Goal: Transaction & Acquisition: Purchase product/service

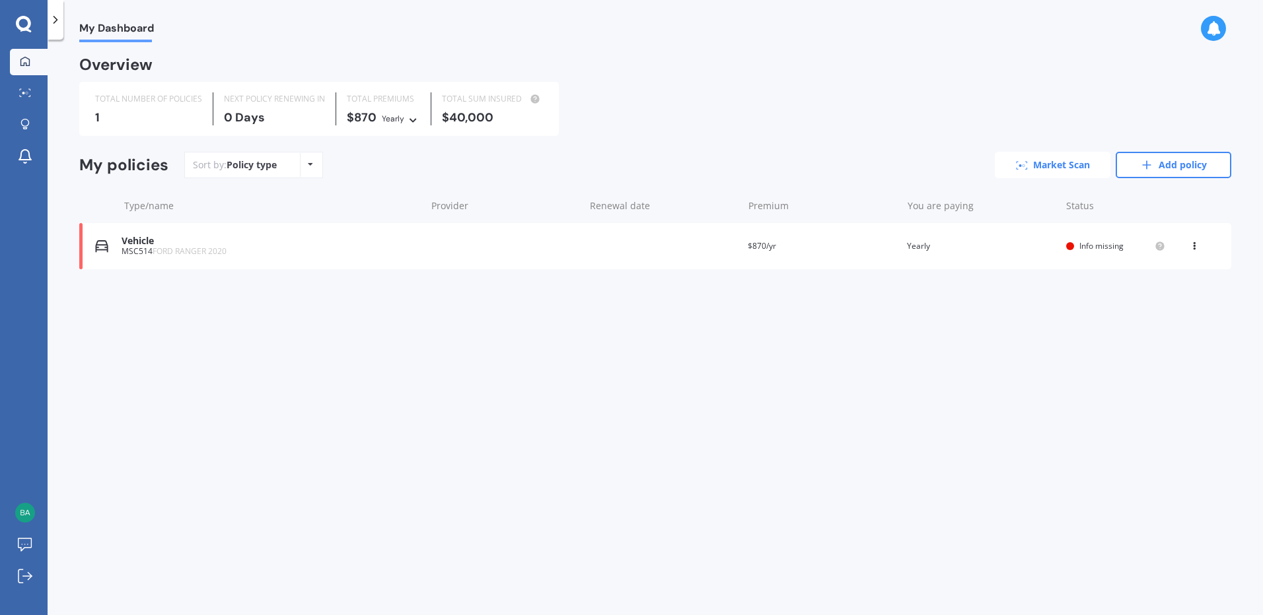
click at [1063, 164] on link "Market Scan" at bounding box center [1052, 165] width 116 height 26
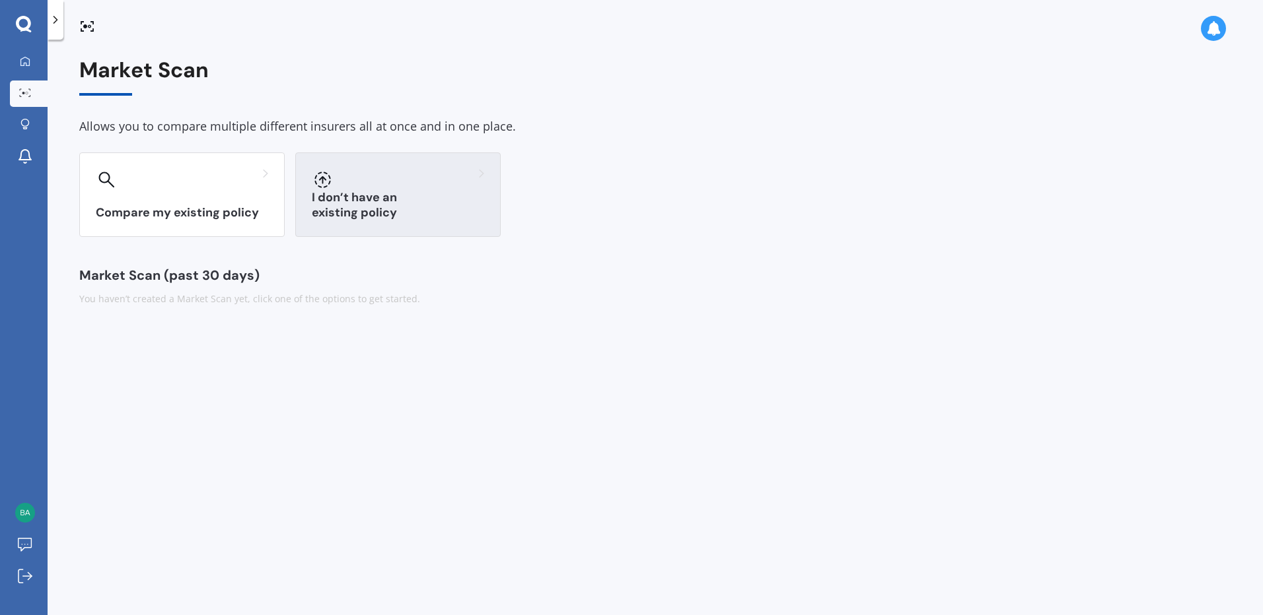
click at [407, 192] on div "I don’t have an existing policy" at bounding box center [397, 195] width 205 height 85
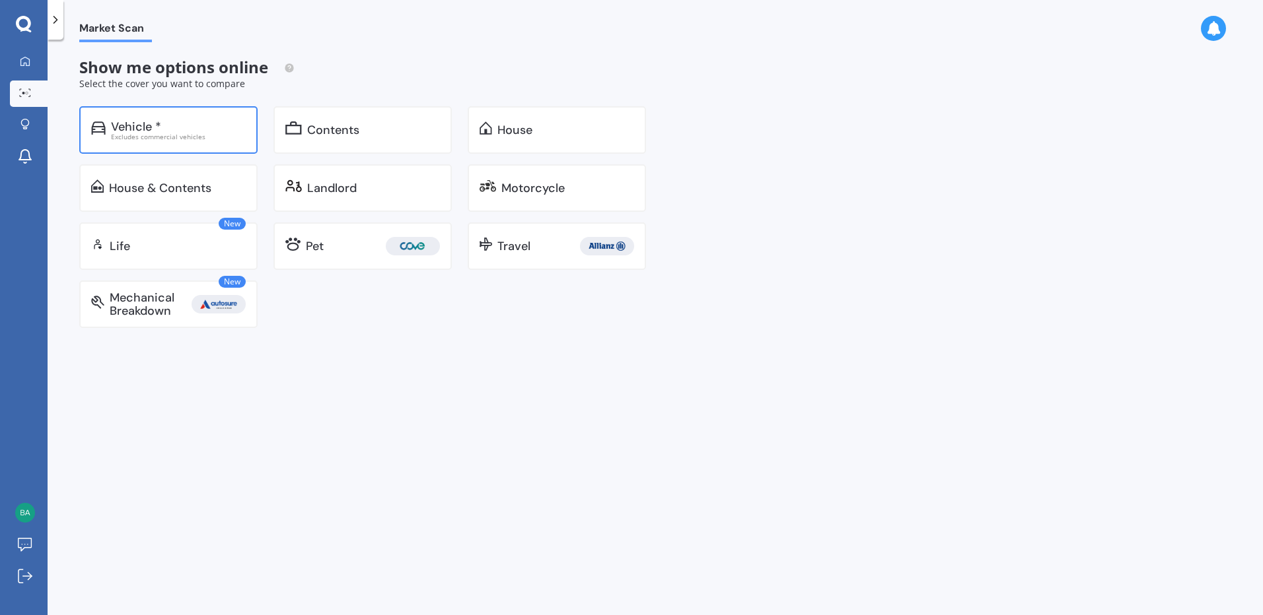
click at [166, 125] on div "Vehicle *" at bounding box center [178, 126] width 135 height 13
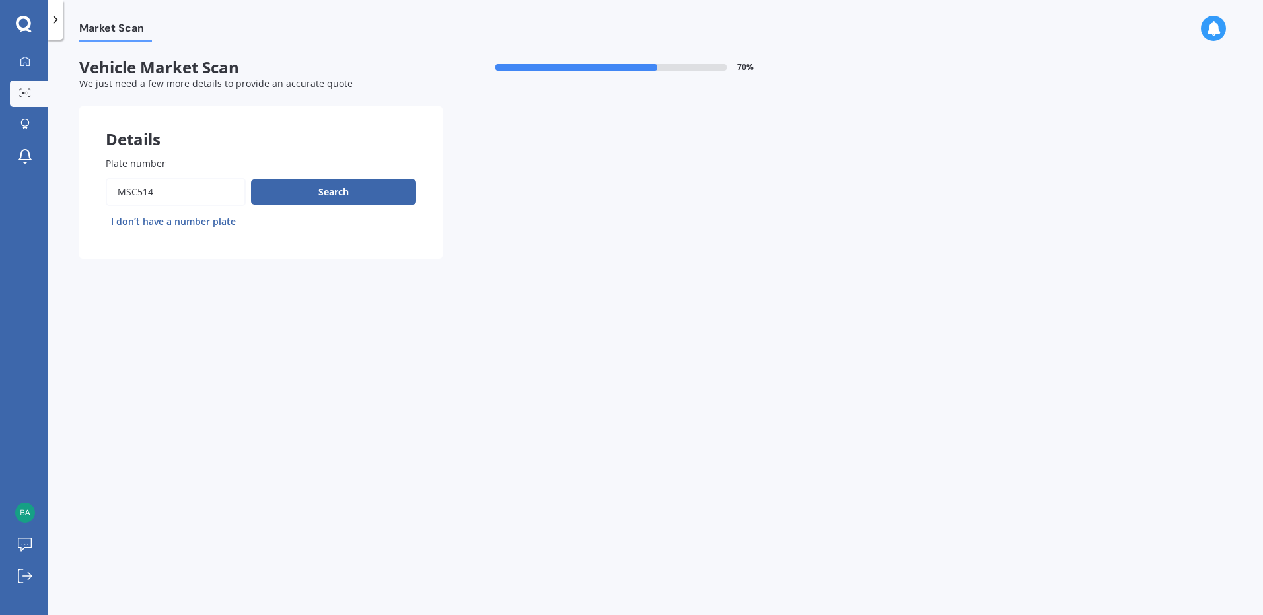
drag, startPoint x: 195, startPoint y: 192, endPoint x: -153, endPoint y: 133, distance: 352.3
click at [0, 133] on html "My Dashboard Market Scan Explore insurance Notifications [PERSON_NAME] Submit f…" at bounding box center [631, 307] width 1263 height 615
type input "rgn895"
click at [331, 190] on button "Search" at bounding box center [333, 192] width 165 height 25
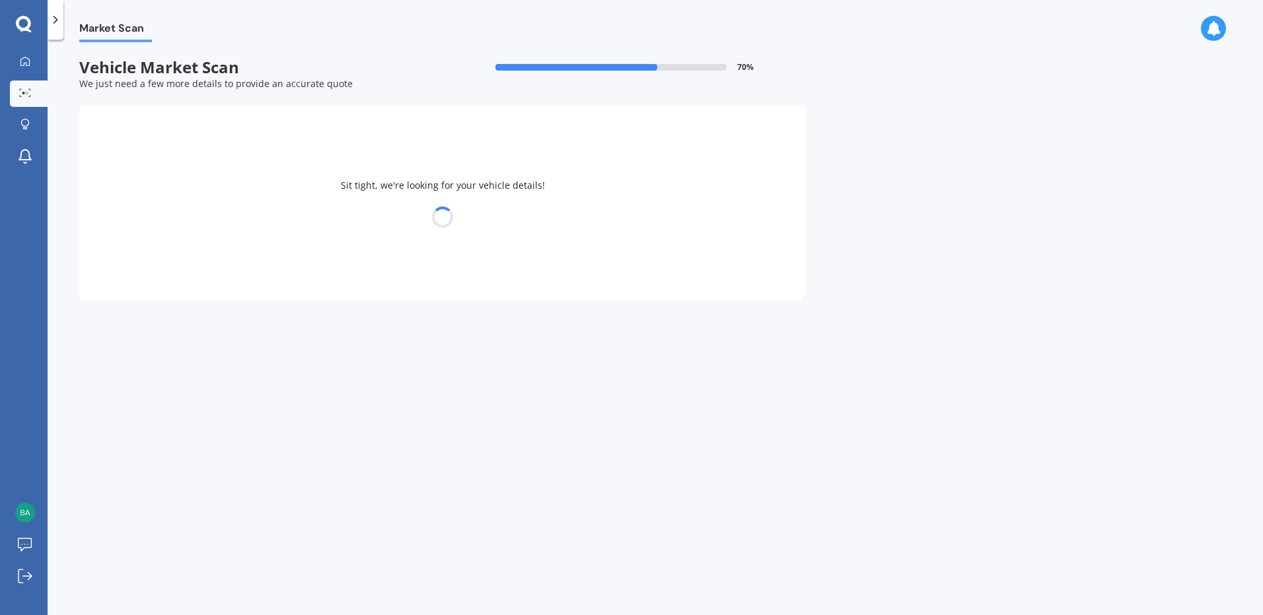
select select "TESLA"
select select "S"
select select "02"
select select "04"
select select "1967"
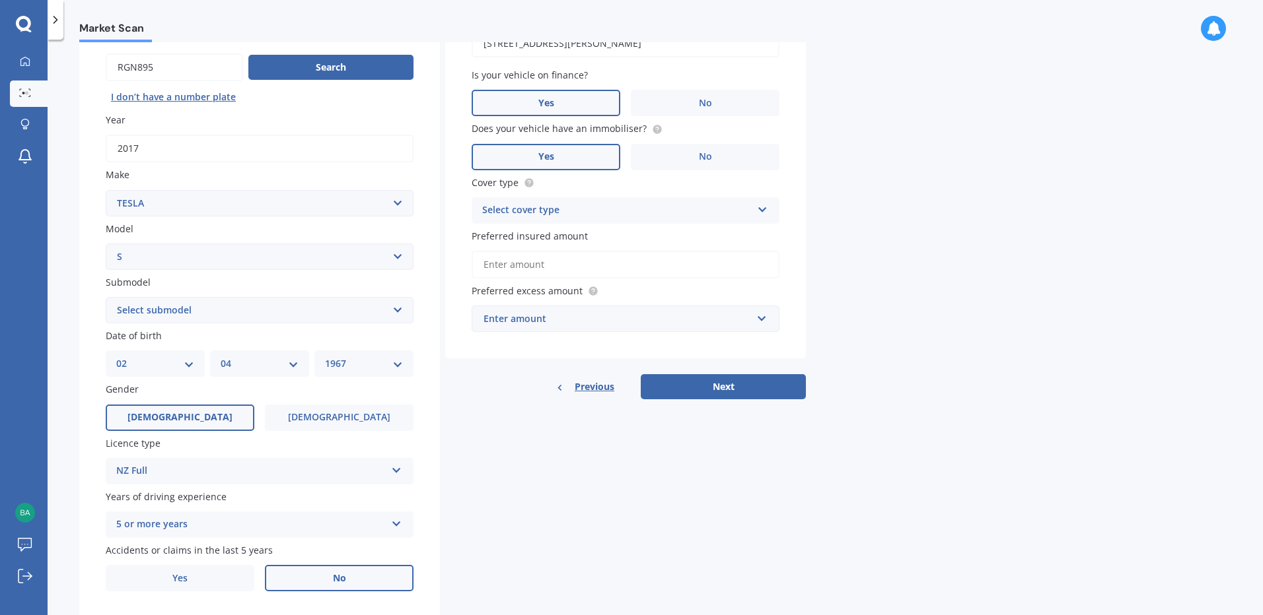
scroll to position [132, 0]
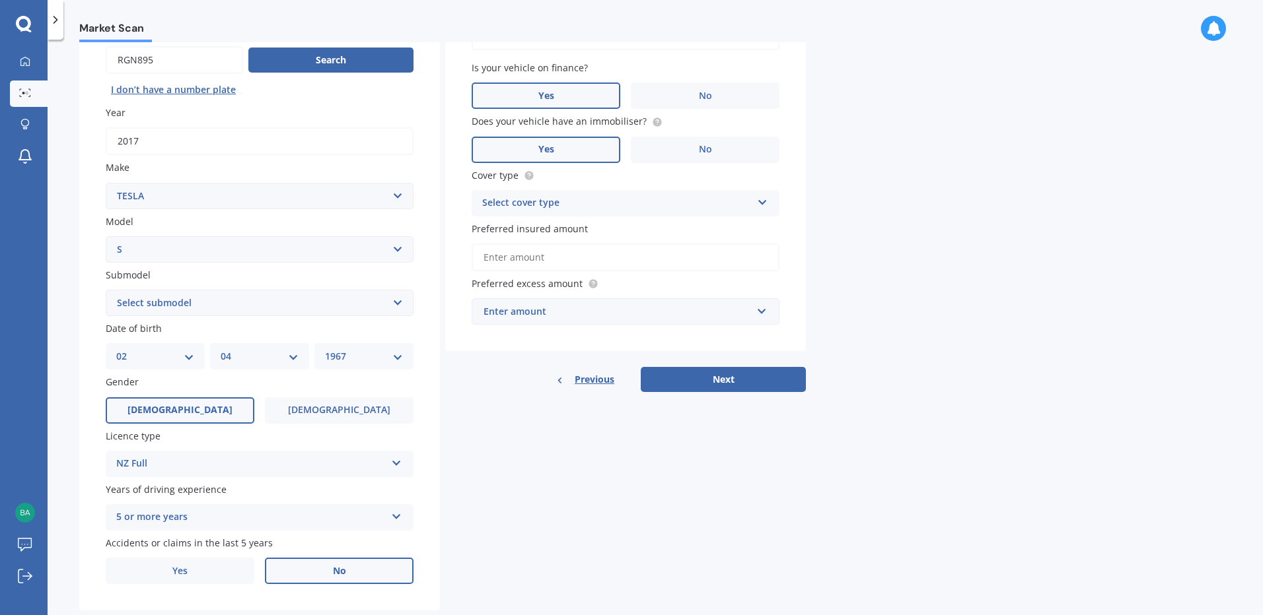
click at [254, 299] on select "Select submodel EV" at bounding box center [260, 303] width 308 height 26
select select "EV"
click at [106, 290] on select "Select submodel EV" at bounding box center [260, 303] width 308 height 26
click at [396, 357] on select "YYYY 2025 2024 2023 2022 2021 2020 2019 2018 2017 2016 2015 2014 2013 2012 2011…" at bounding box center [364, 356] width 78 height 15
select select "1971"
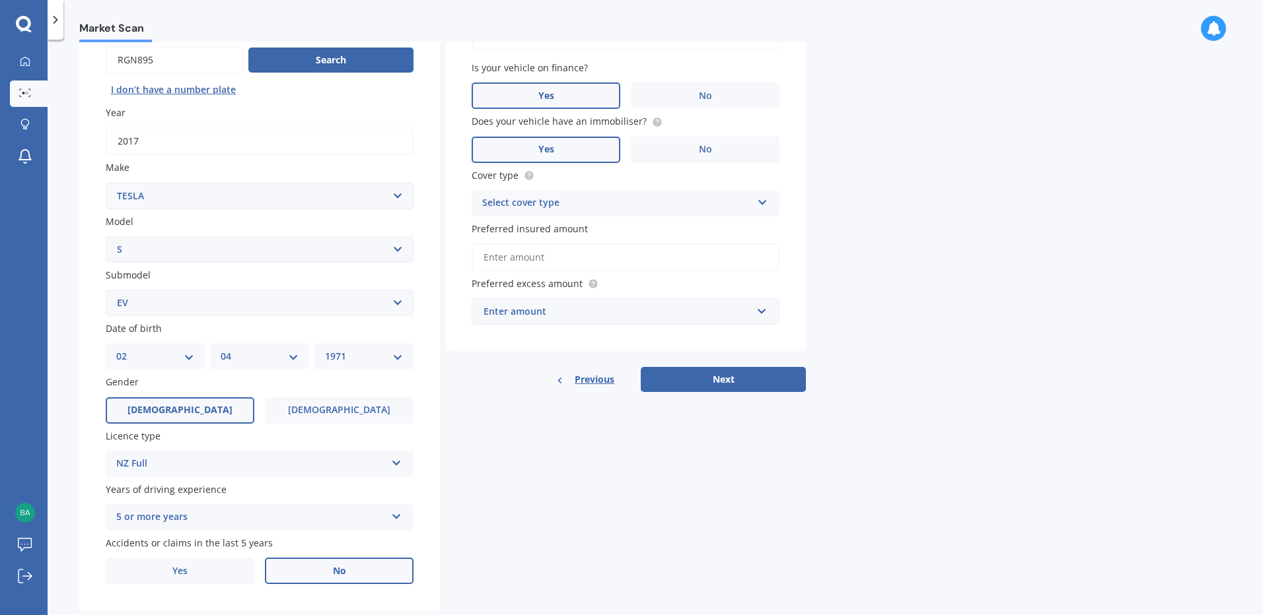
click at [325, 349] on select "YYYY 2025 2024 2023 2022 2021 2020 2019 2018 2017 2016 2015 2014 2013 2012 2011…" at bounding box center [364, 356] width 78 height 15
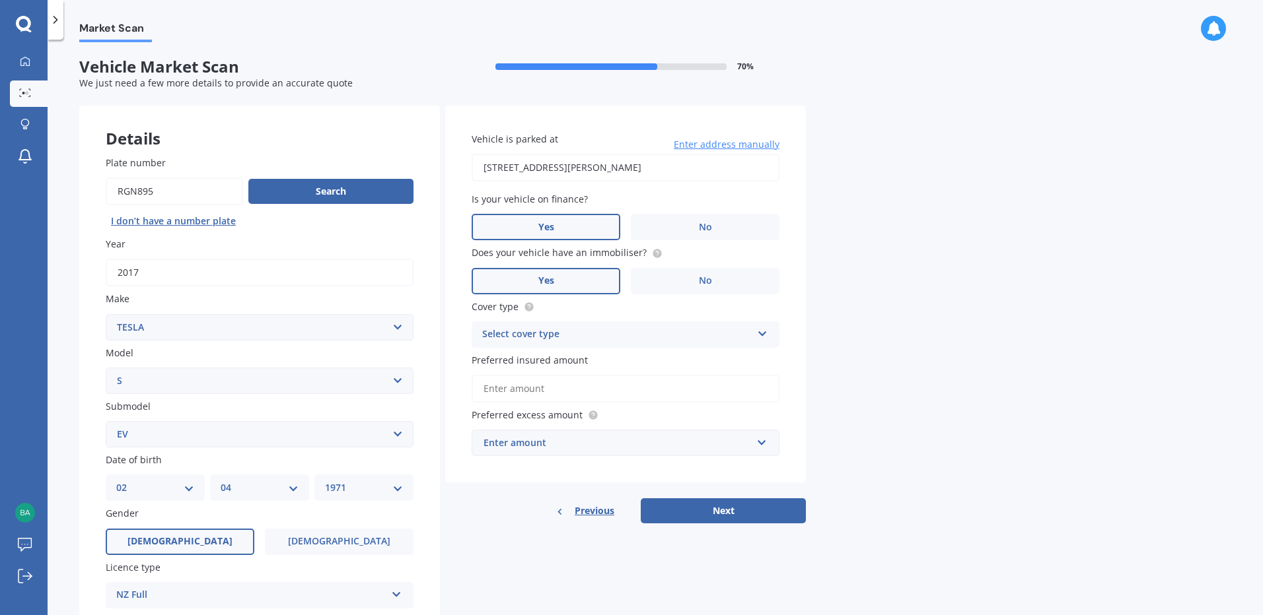
scroll to position [0, 0]
drag, startPoint x: 715, startPoint y: 173, endPoint x: 193, endPoint y: 163, distance: 521.8
click at [193, 163] on div "Details Plate number Search I don’t have a number plate Year [DATE] Make Select…" at bounding box center [442, 424] width 726 height 637
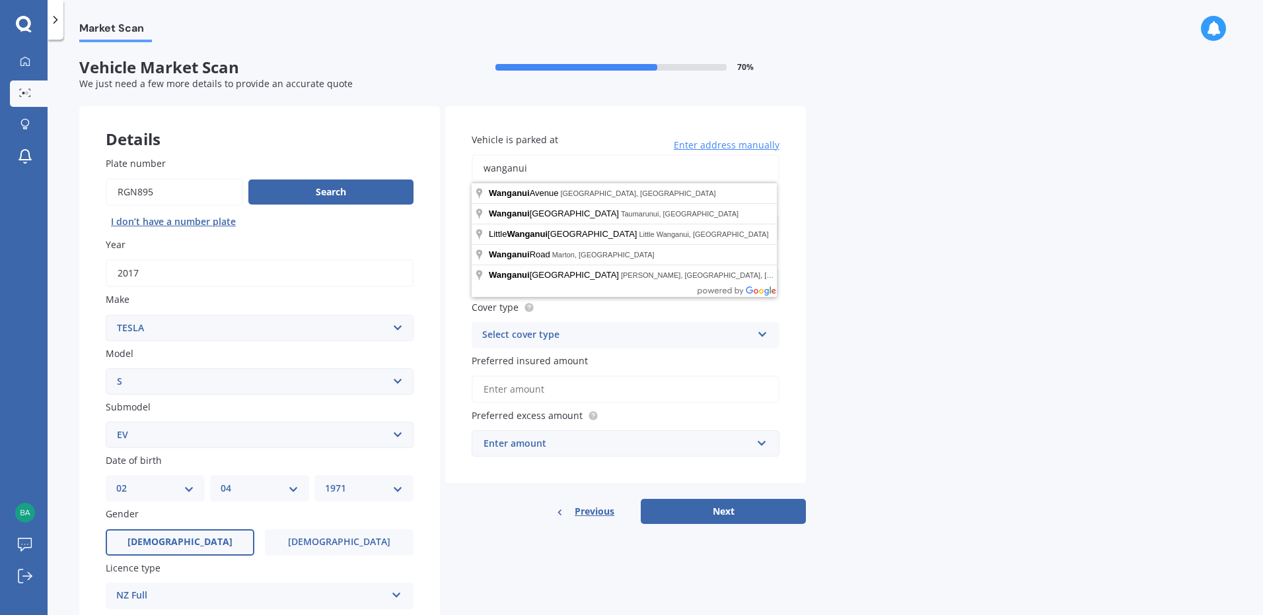
drag, startPoint x: 553, startPoint y: 170, endPoint x: 383, endPoint y: 164, distance: 170.5
click at [383, 164] on div "Details Plate number Search I don’t have a number plate Year [DATE] Make Select…" at bounding box center [442, 424] width 726 height 637
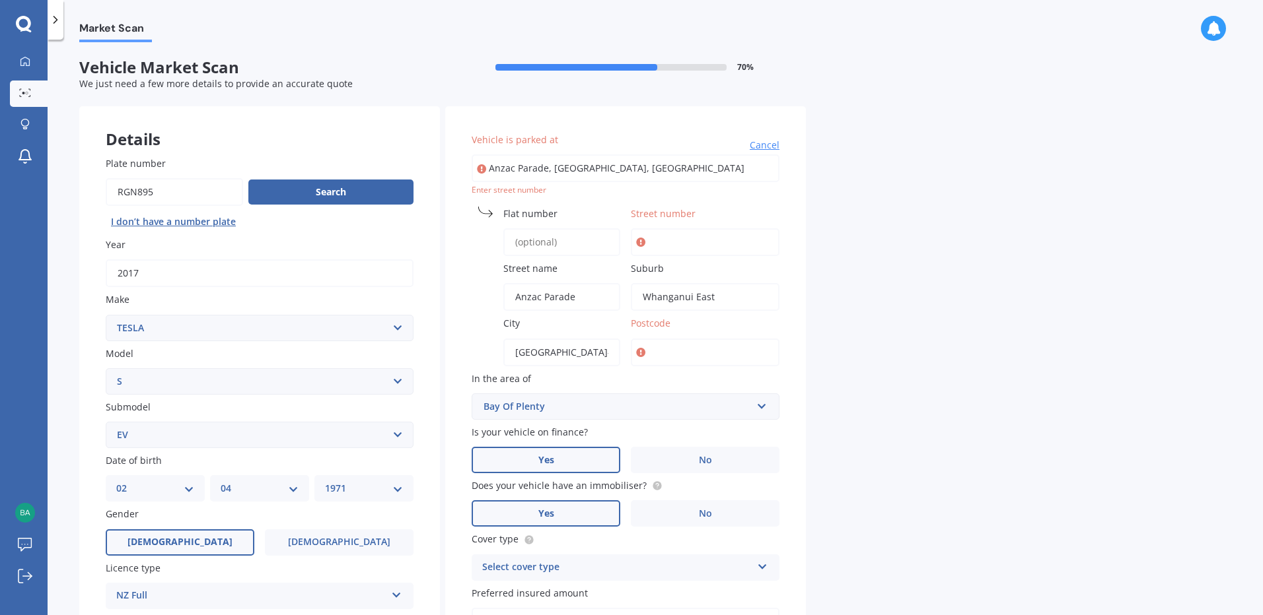
click at [666, 221] on div "Street number" at bounding box center [705, 232] width 149 height 50
click at [492, 169] on input "Anzac Parade, [GEOGRAPHIC_DATA], [GEOGRAPHIC_DATA]" at bounding box center [625, 169] width 308 height 28
click at [489, 168] on input "Anzac Parade, [GEOGRAPHIC_DATA], [GEOGRAPHIC_DATA]" at bounding box center [625, 169] width 308 height 28
type input "[STREET_ADDRESS]"
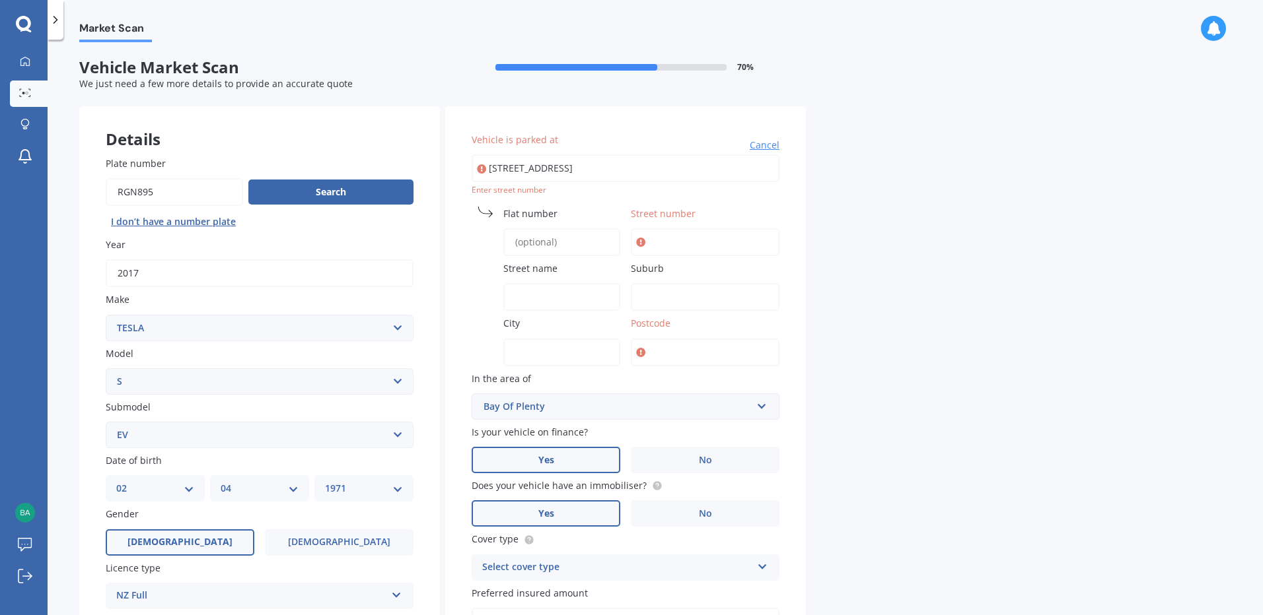
type input "100"
type input "Anzac Parade"
type input "Whanganui East"
type input "[GEOGRAPHIC_DATA]-[GEOGRAPHIC_DATA]"
type input "4500"
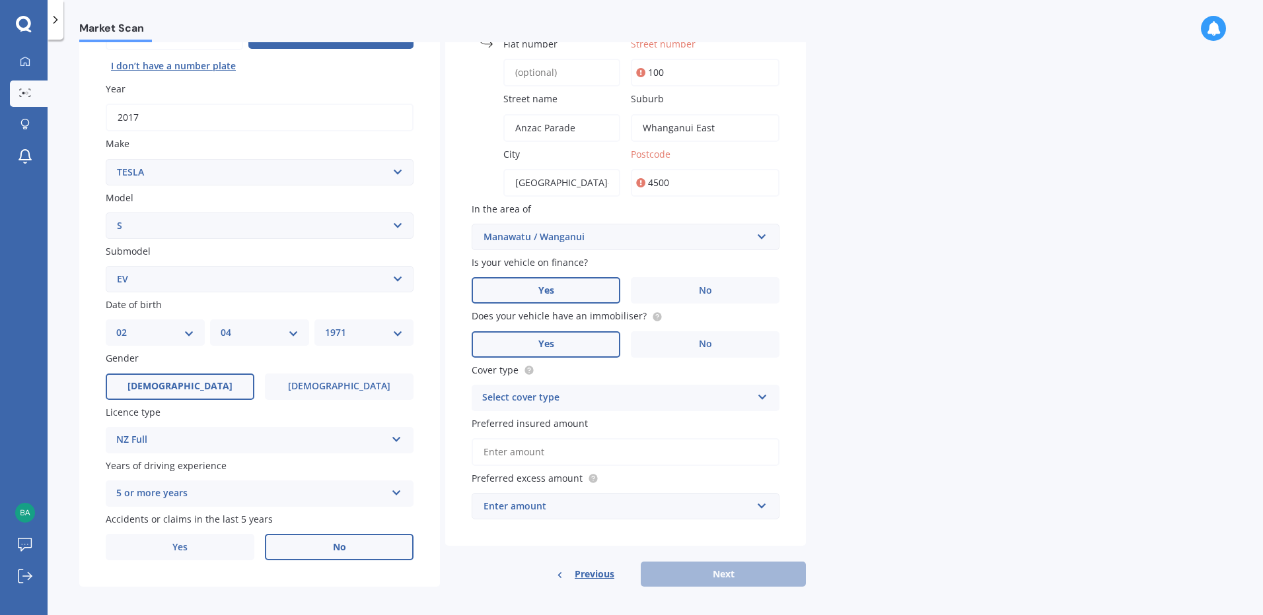
scroll to position [162, 0]
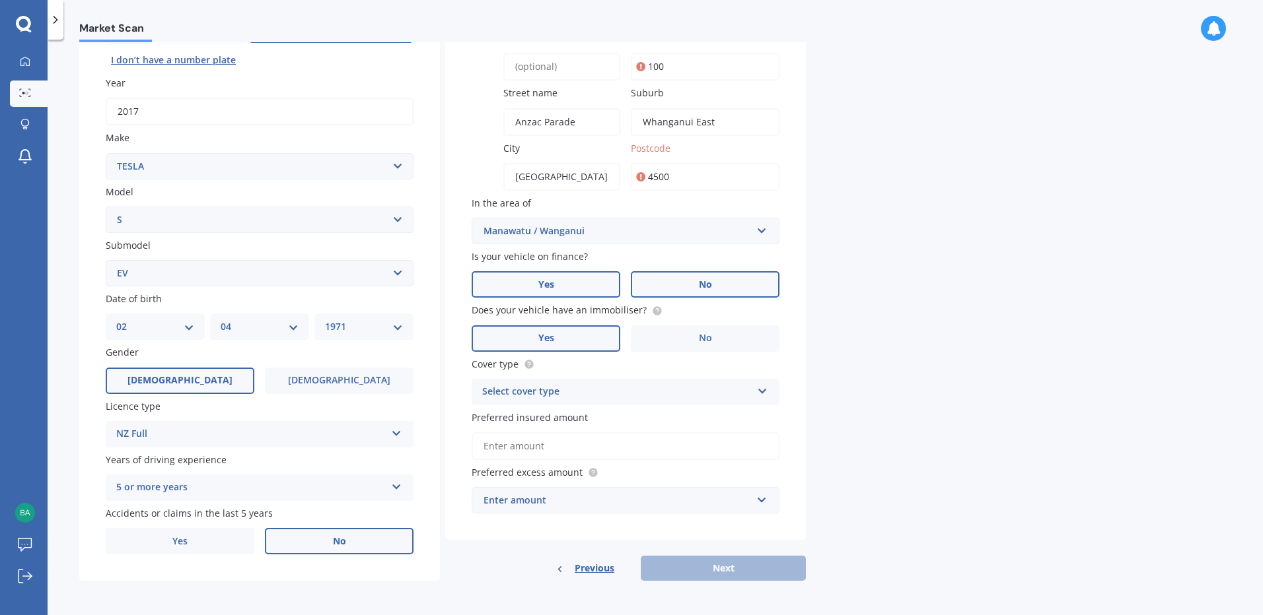
click at [724, 285] on label "No" at bounding box center [705, 284] width 149 height 26
click at [0, 0] on input "No" at bounding box center [0, 0] width 0 height 0
click at [561, 335] on label "Yes" at bounding box center [545, 339] width 149 height 26
click at [0, 0] on input "Yes" at bounding box center [0, 0] width 0 height 0
click at [635, 390] on div "Select cover type" at bounding box center [616, 392] width 269 height 16
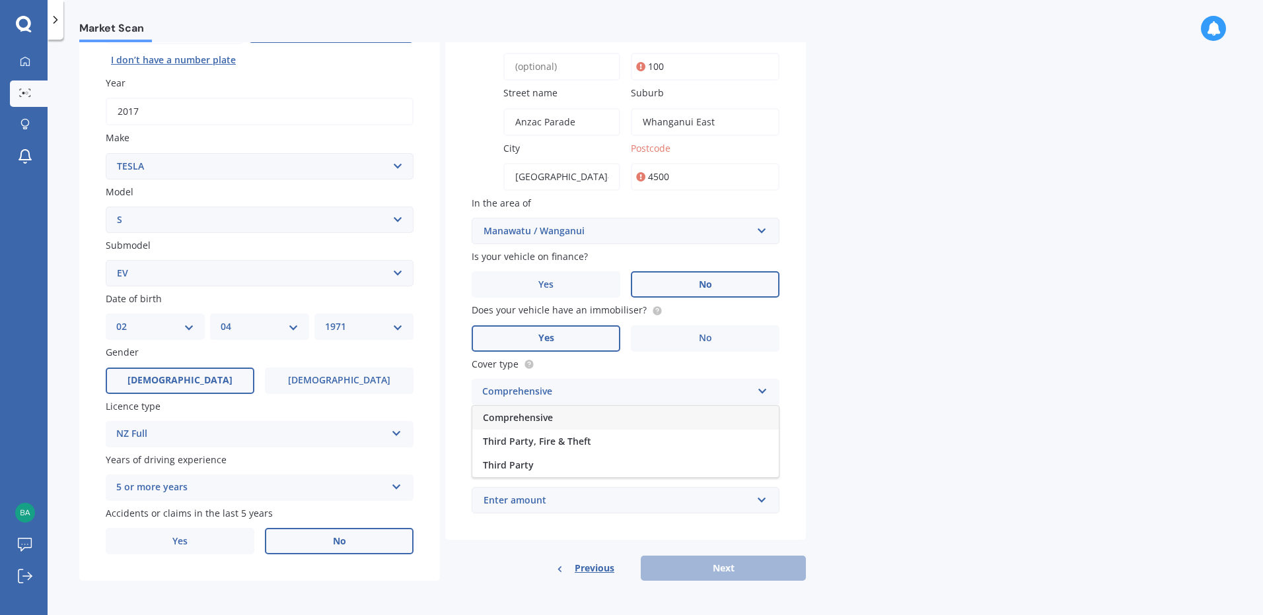
click at [518, 415] on span "Comprehensive" at bounding box center [518, 417] width 70 height 13
click at [621, 448] on input "Preferred insured amount" at bounding box center [625, 447] width 308 height 28
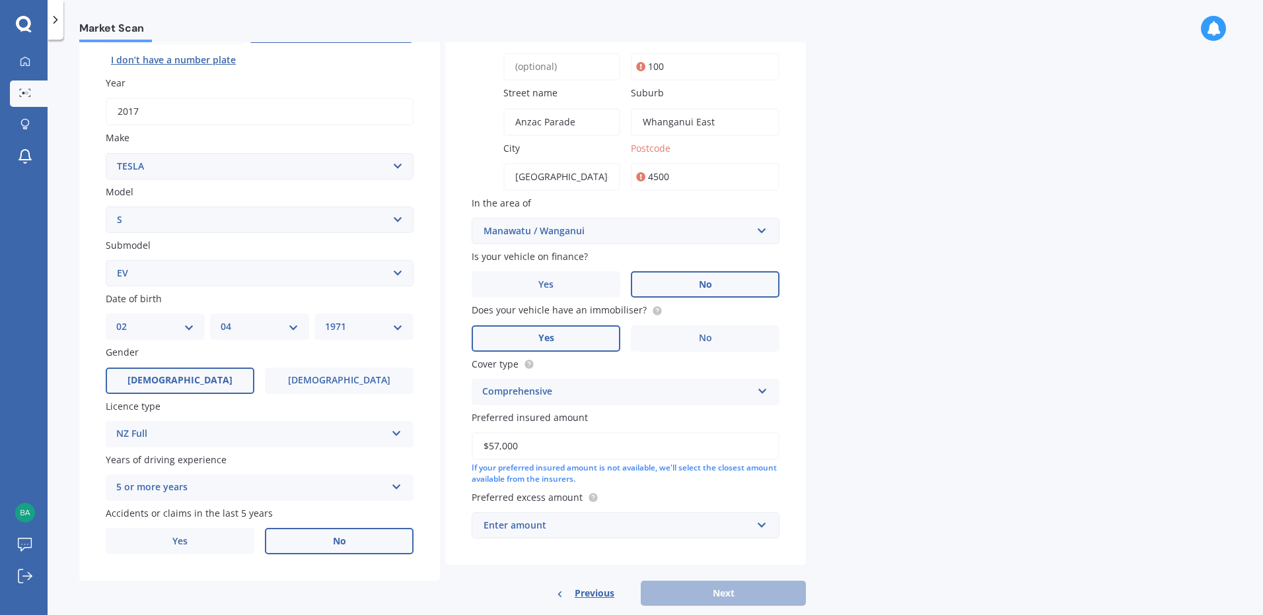
type input "$57,000"
click at [1158, 449] on div "Market Scan Vehicle Market Scan 70 % We just need a few more details to provide…" at bounding box center [655, 330] width 1215 height 576
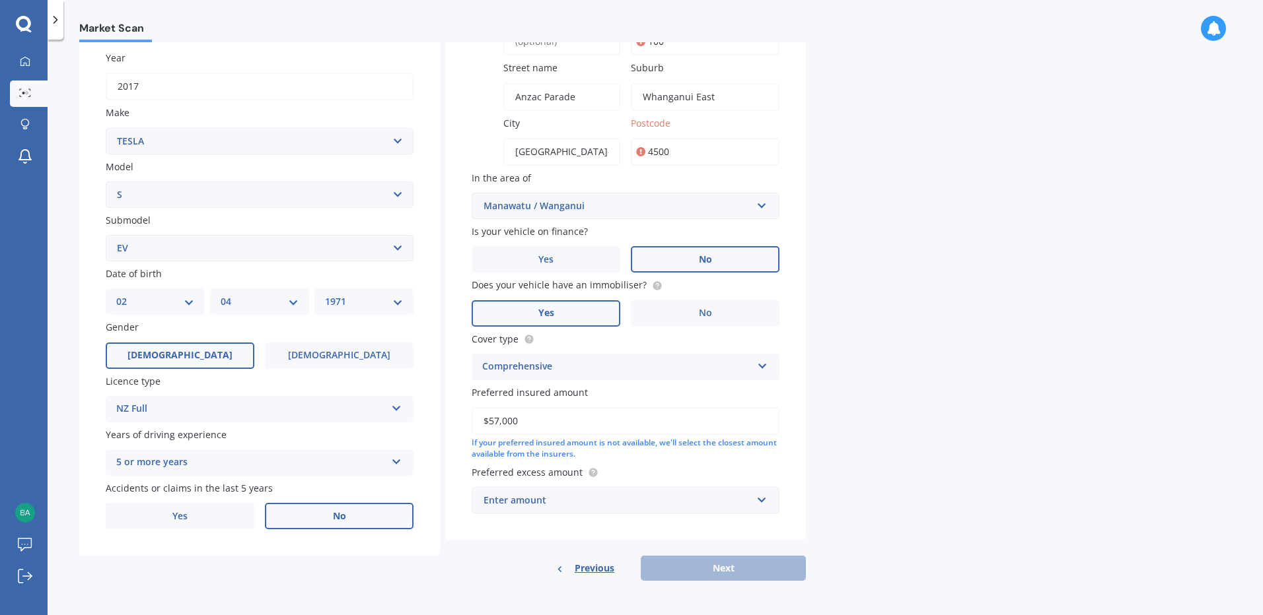
click at [551, 502] on div "Enter amount" at bounding box center [617, 500] width 268 height 15
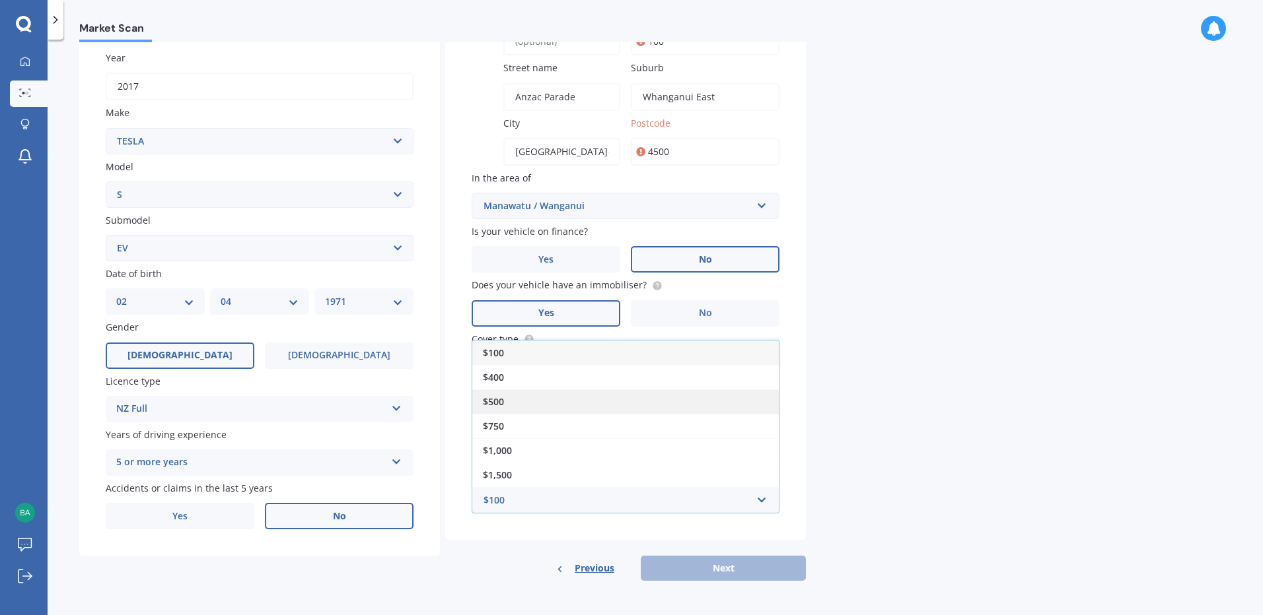
click at [491, 398] on span "$500" at bounding box center [493, 402] width 21 height 13
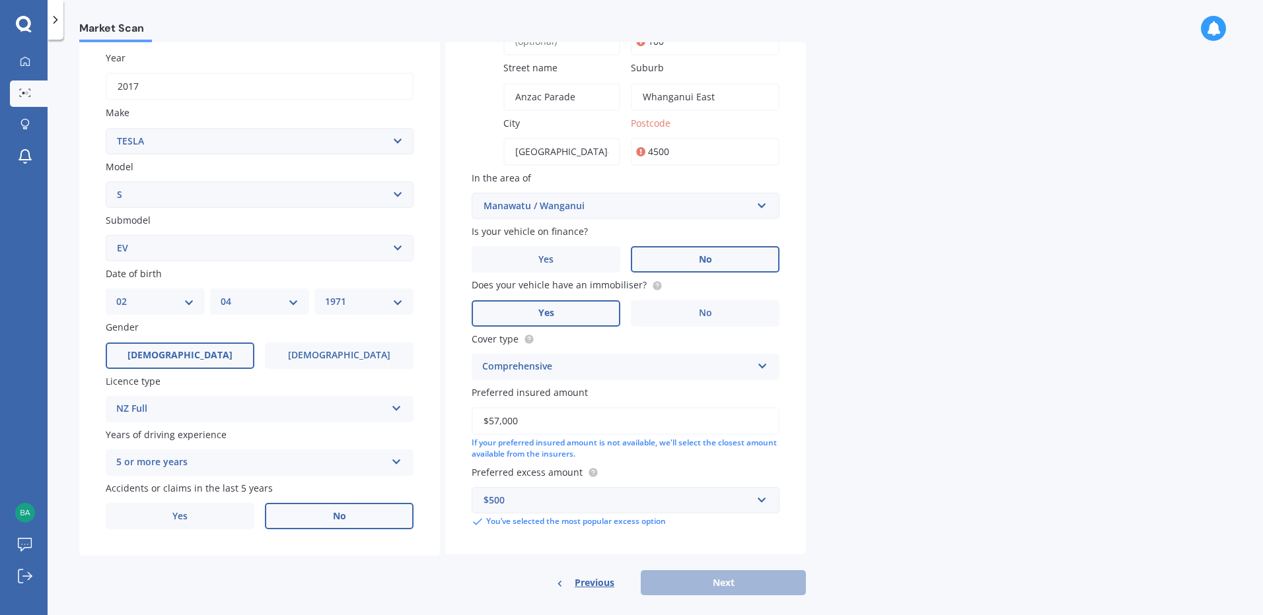
click at [1059, 456] on div "Market Scan Vehicle Market Scan 70 % We just need a few more details to provide…" at bounding box center [655, 330] width 1215 height 576
click at [952, 506] on div "Market Scan Vehicle Market Scan 70 % We just need a few more details to provide…" at bounding box center [655, 330] width 1215 height 576
click at [712, 120] on label "Postcode" at bounding box center [702, 123] width 143 height 14
click at [712, 138] on input "4500" at bounding box center [705, 152] width 149 height 28
click at [714, 147] on input "4500" at bounding box center [705, 152] width 149 height 28
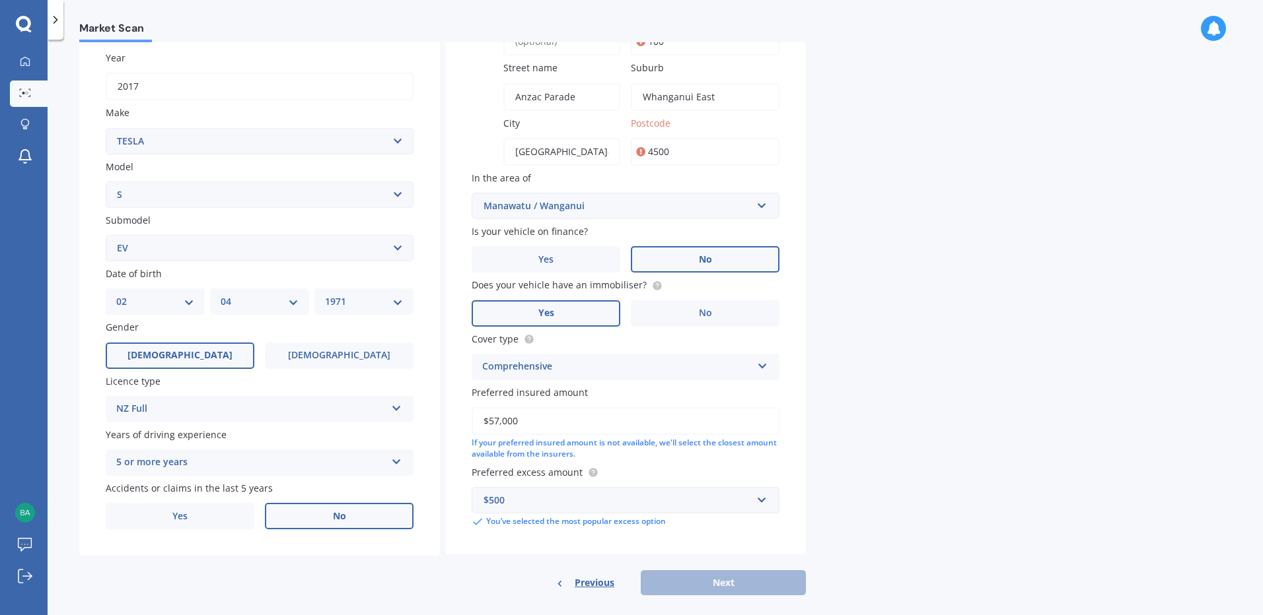
click at [637, 150] on icon at bounding box center [640, 151] width 9 height 13
drag, startPoint x: 687, startPoint y: 150, endPoint x: 513, endPoint y: 141, distance: 174.5
click at [516, 141] on div "Vehicle is parked at [STREET_ADDRESS] 4500 [GEOGRAPHIC_DATA] number [GEOGRAPHIC…" at bounding box center [625, 236] width 361 height 635
type input "4500"
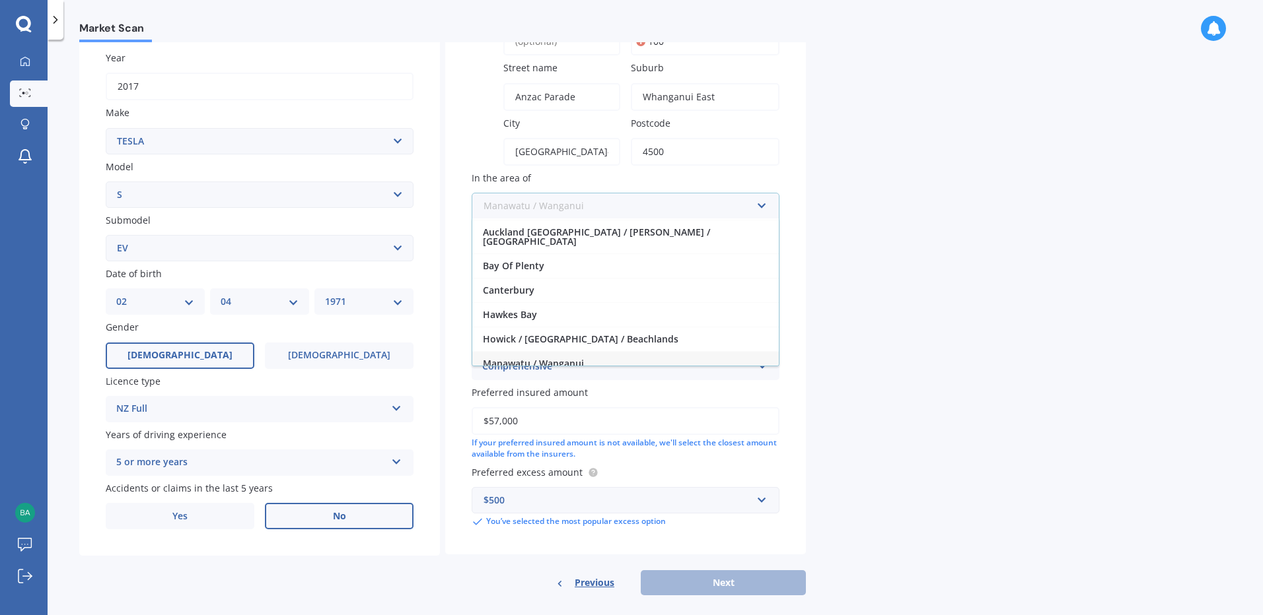
click at [513, 209] on input "text" at bounding box center [621, 205] width 296 height 25
click at [569, 359] on span "Manawatu / Wanganui" at bounding box center [533, 363] width 101 height 13
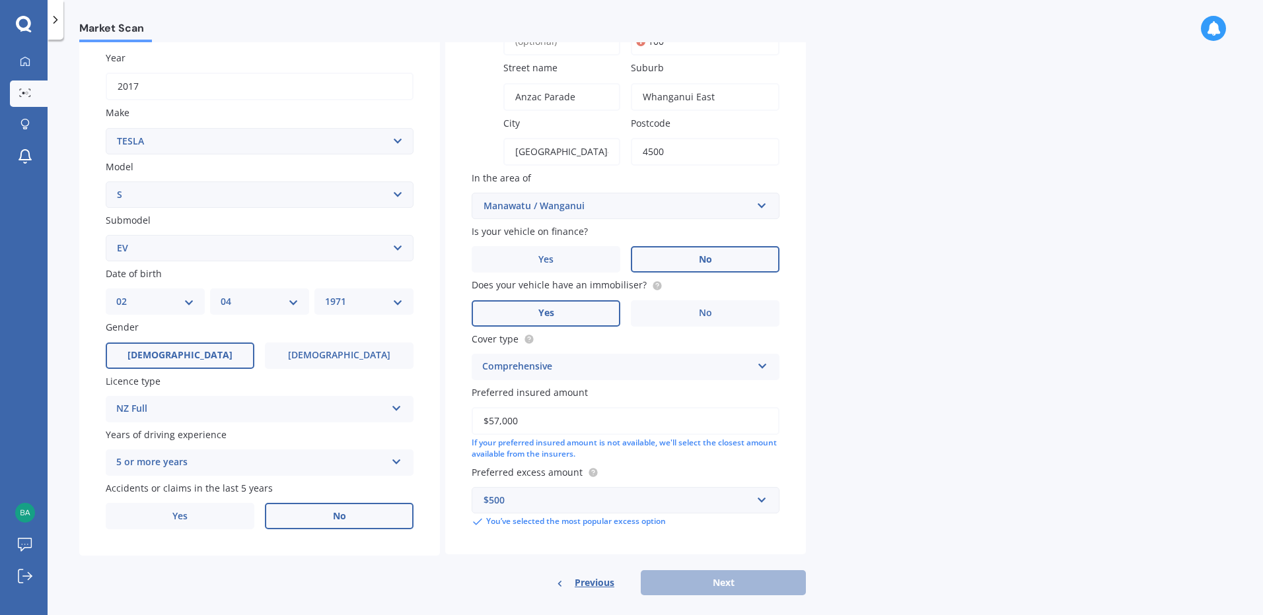
click at [1031, 372] on div "Market Scan Vehicle Market Scan 70 % We just need a few more details to provide…" at bounding box center [655, 330] width 1215 height 576
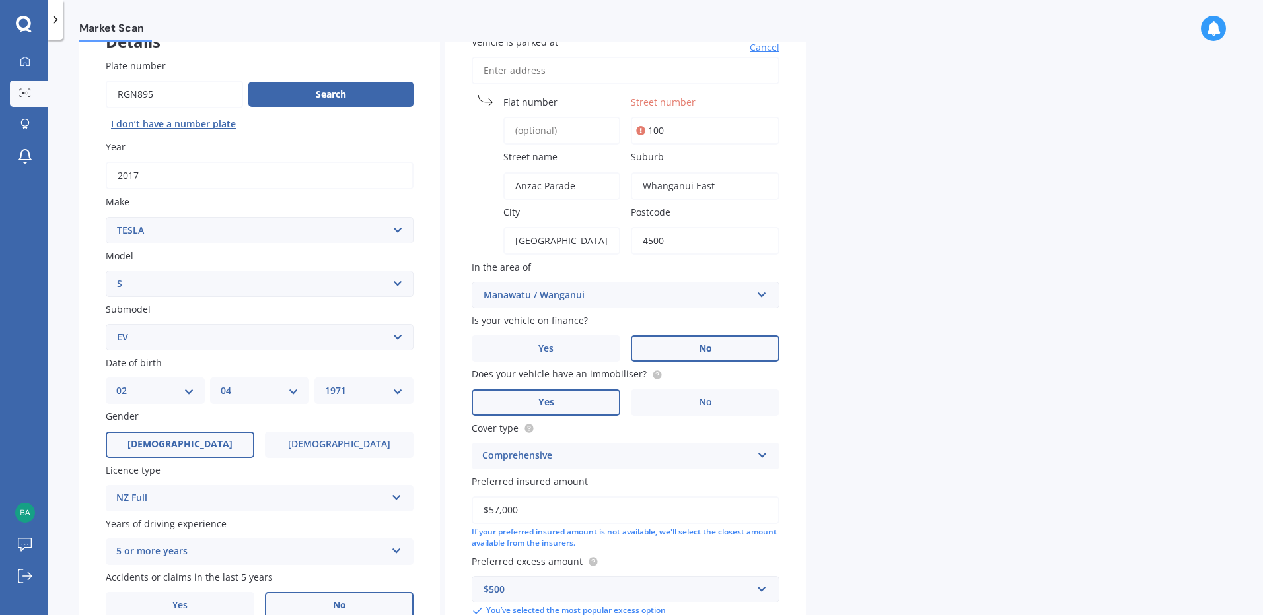
scroll to position [3, 0]
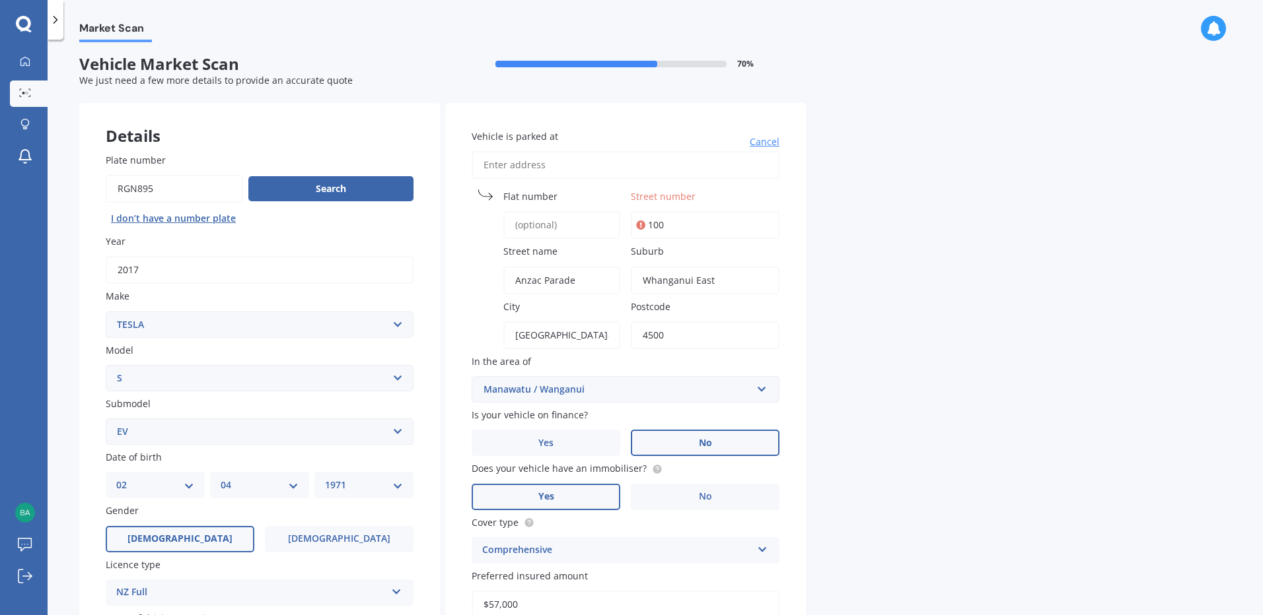
click at [680, 221] on input "100" at bounding box center [705, 225] width 149 height 28
drag, startPoint x: 680, startPoint y: 221, endPoint x: 468, endPoint y: 214, distance: 212.1
click at [472, 214] on div "Vehicle is parked at [GEOGRAPHIC_DATA] number [GEOGRAPHIC_DATA] name [GEOGRAPHI…" at bounding box center [625, 420] width 361 height 635
type input "100"
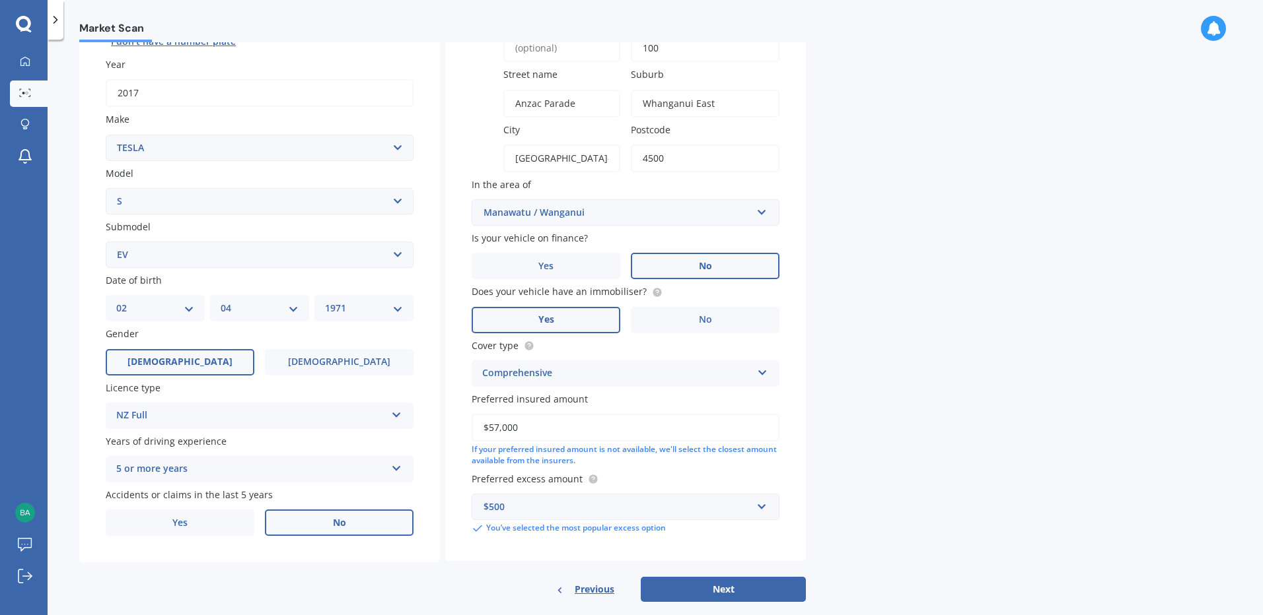
scroll to position [201, 0]
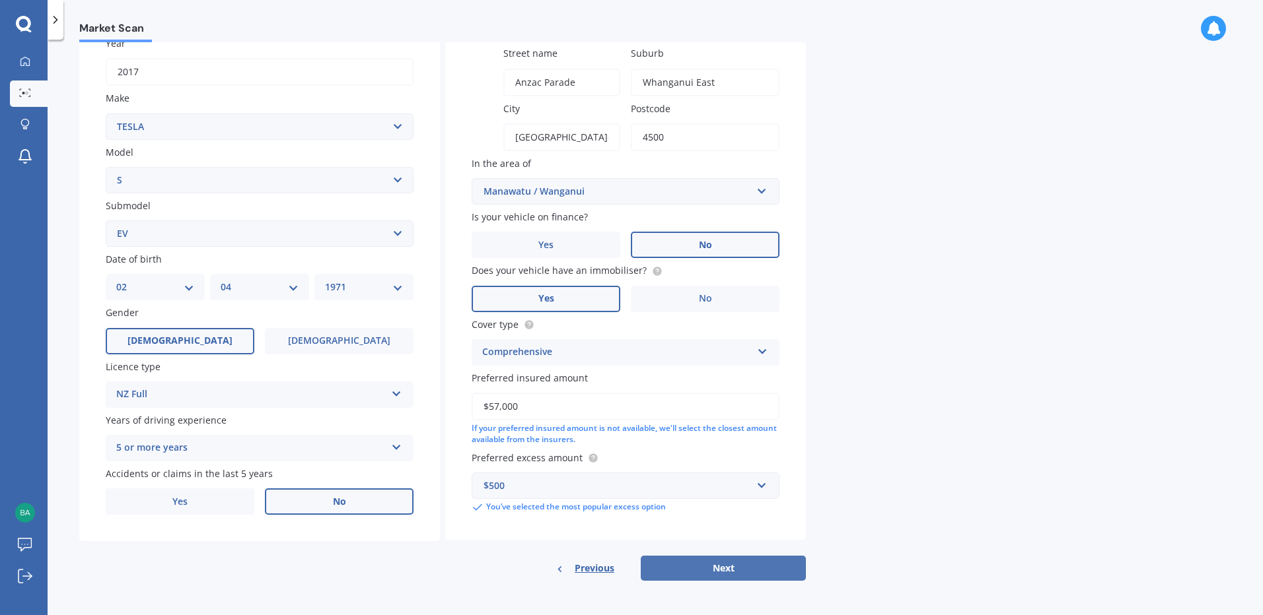
click at [726, 567] on button "Next" at bounding box center [723, 568] width 165 height 25
select select "02"
select select "04"
select select "1971"
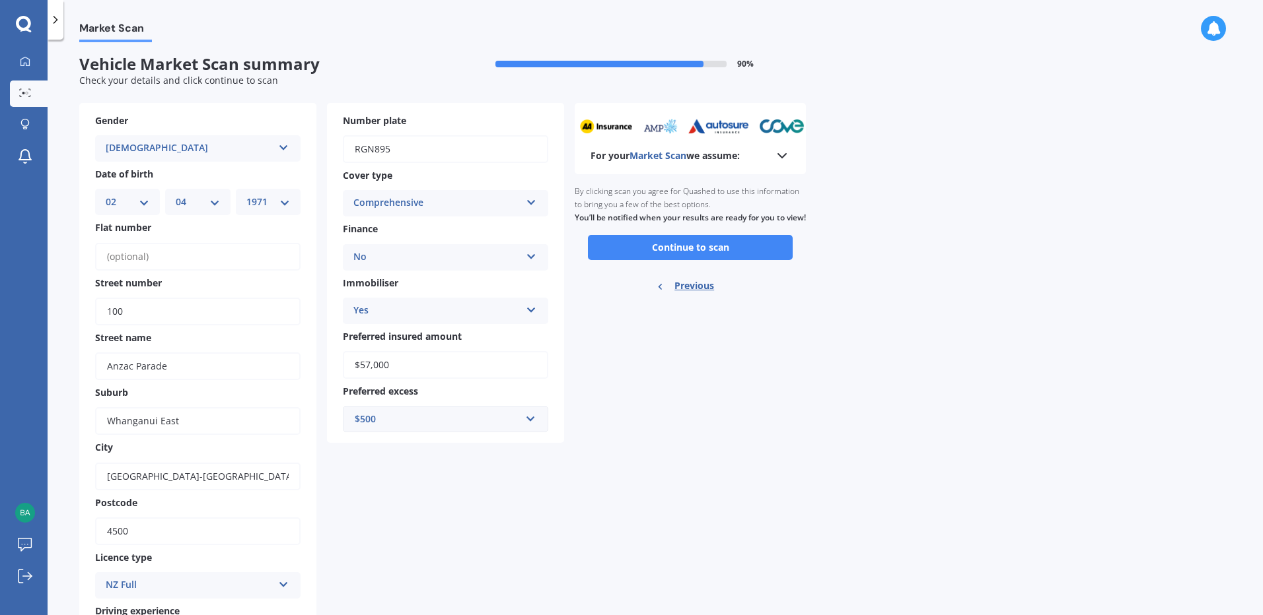
scroll to position [0, 0]
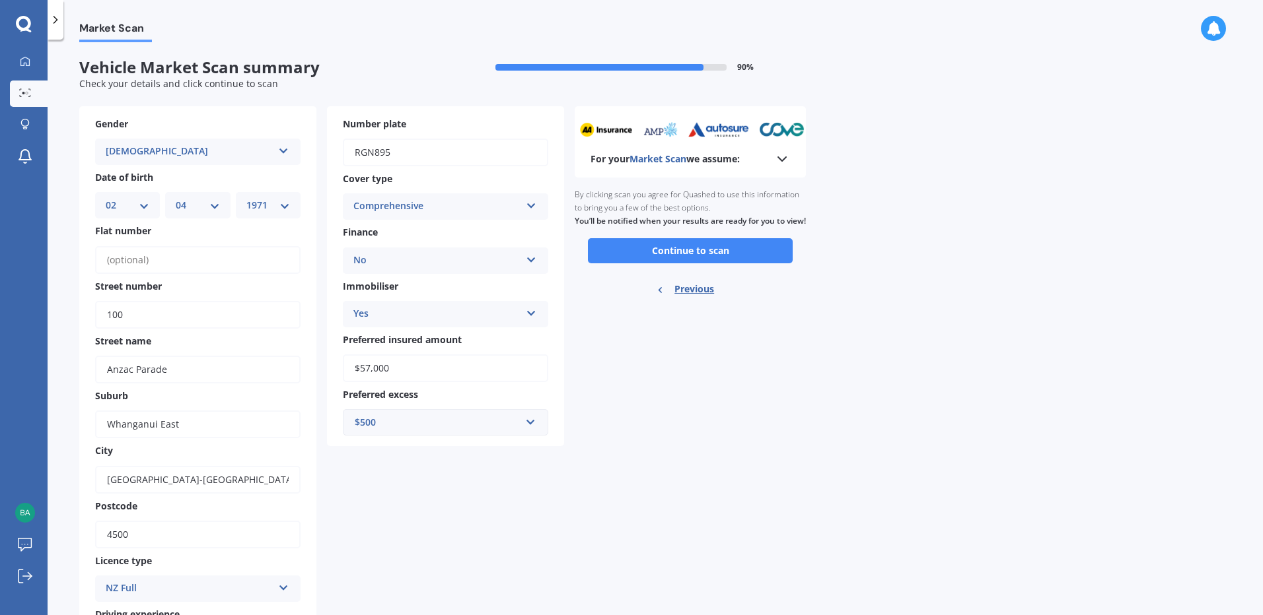
click at [783, 155] on icon at bounding box center [782, 159] width 16 height 16
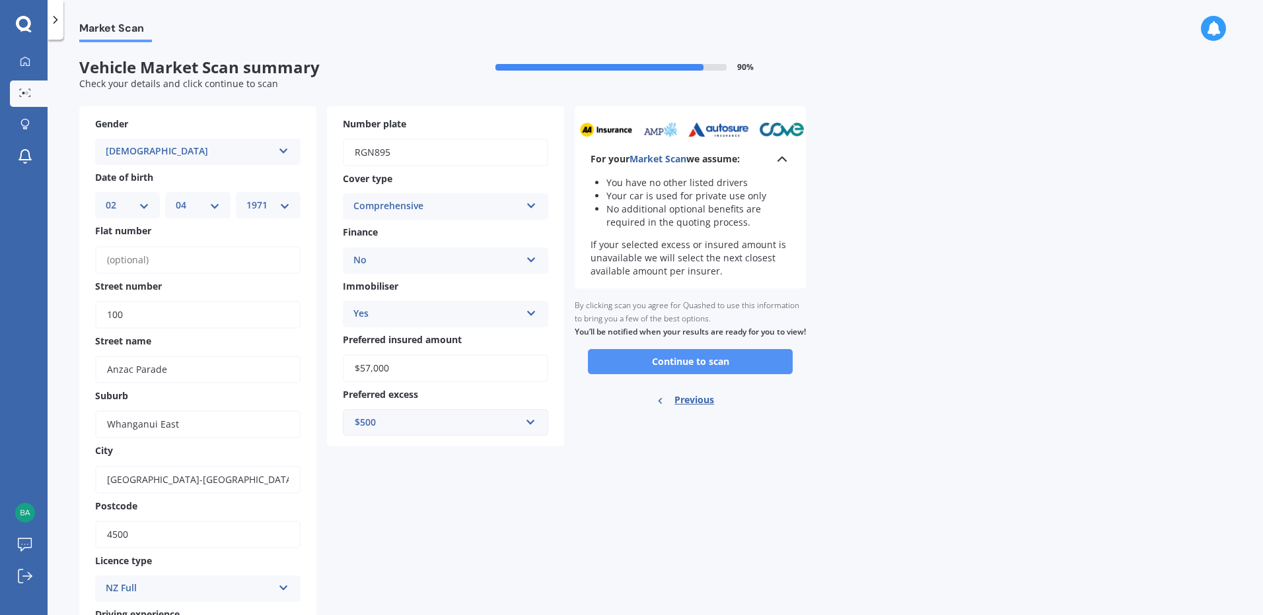
click at [681, 374] on button "Continue to scan" at bounding box center [690, 361] width 205 height 25
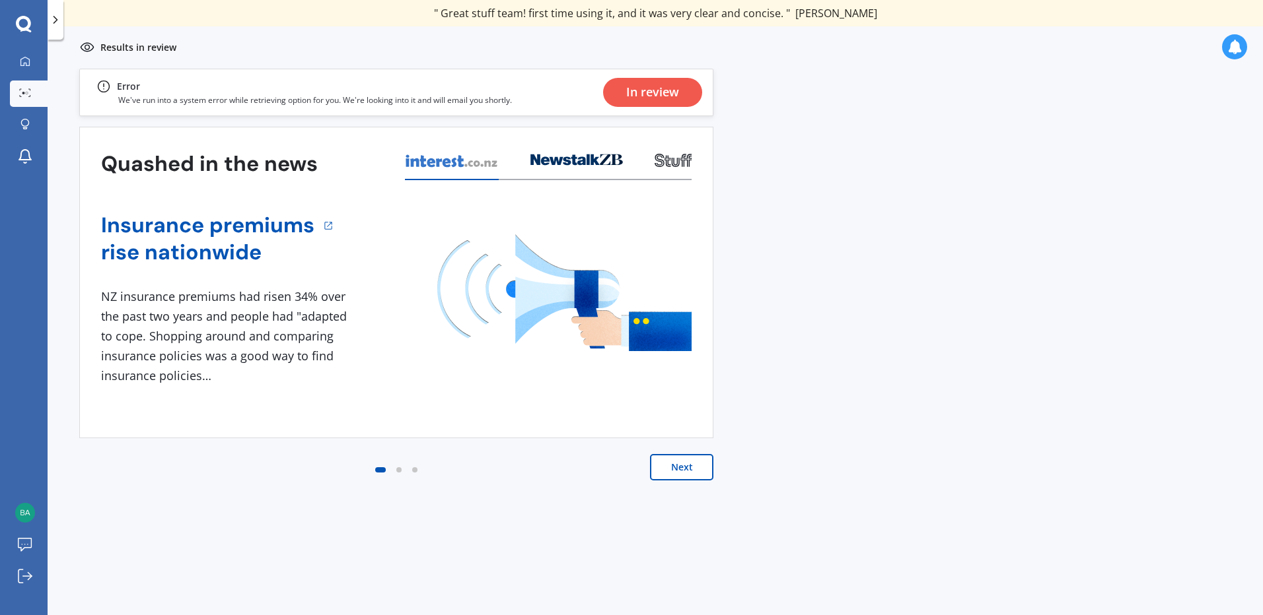
click at [684, 472] on button "Next" at bounding box center [681, 467] width 63 height 26
